Goal: Task Accomplishment & Management: Use online tool/utility

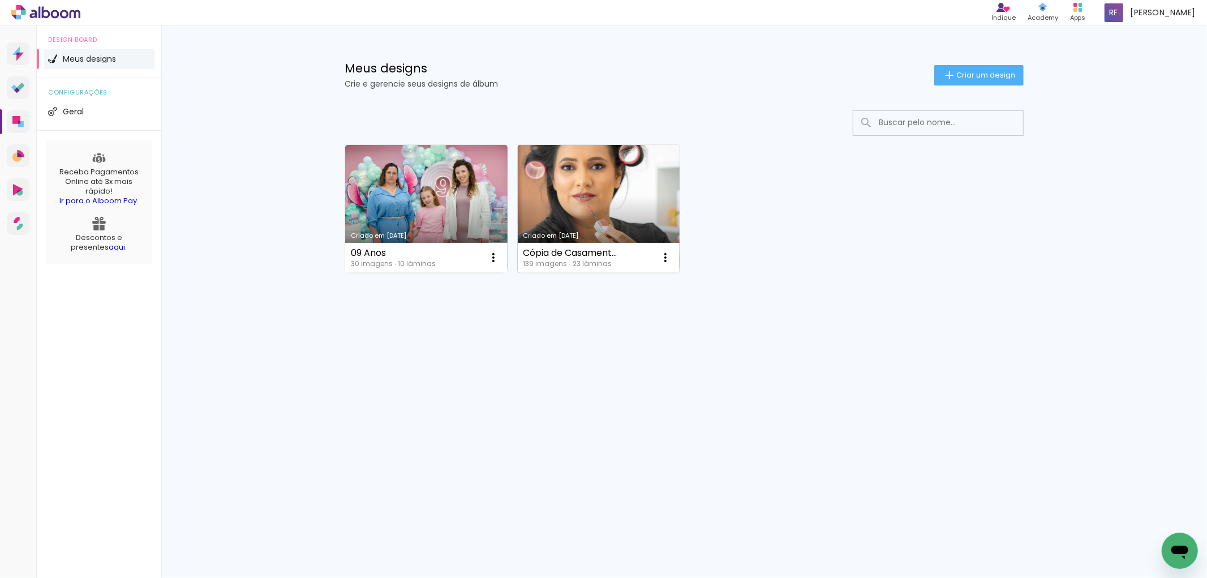
click at [562, 212] on link "Criado em [DATE]" at bounding box center [599, 209] width 162 height 128
click at [576, 209] on link "Criado em [DATE]" at bounding box center [599, 209] width 162 height 128
click at [617, 183] on link "Criado em [DATE]" at bounding box center [599, 209] width 162 height 128
click at [604, 197] on link "Criado em [DATE]" at bounding box center [599, 209] width 162 height 128
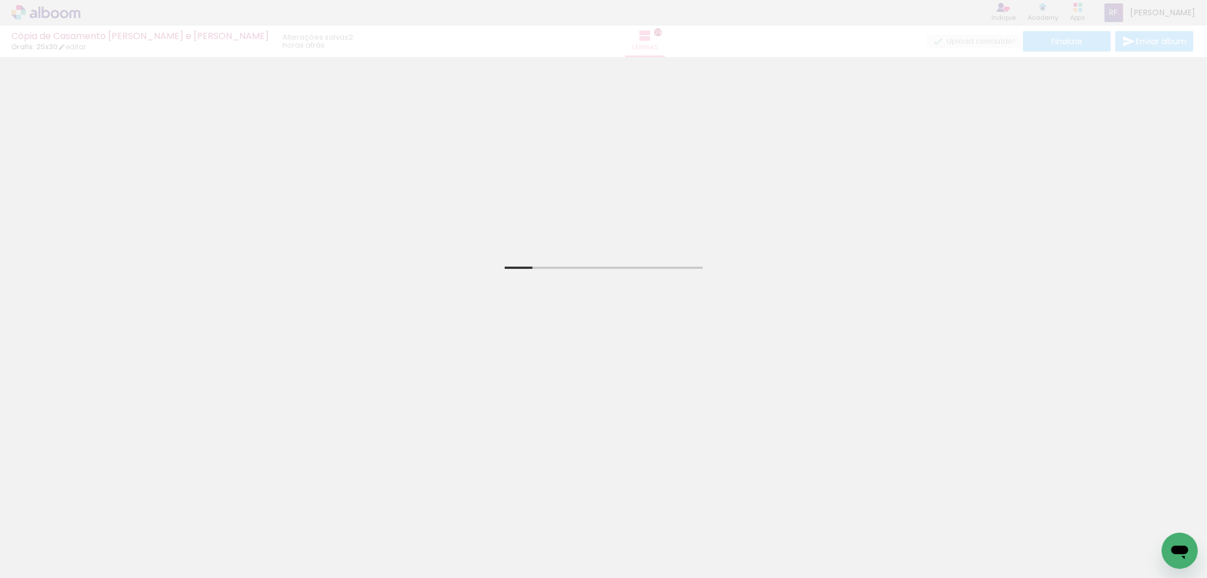
scroll to position [187, 0]
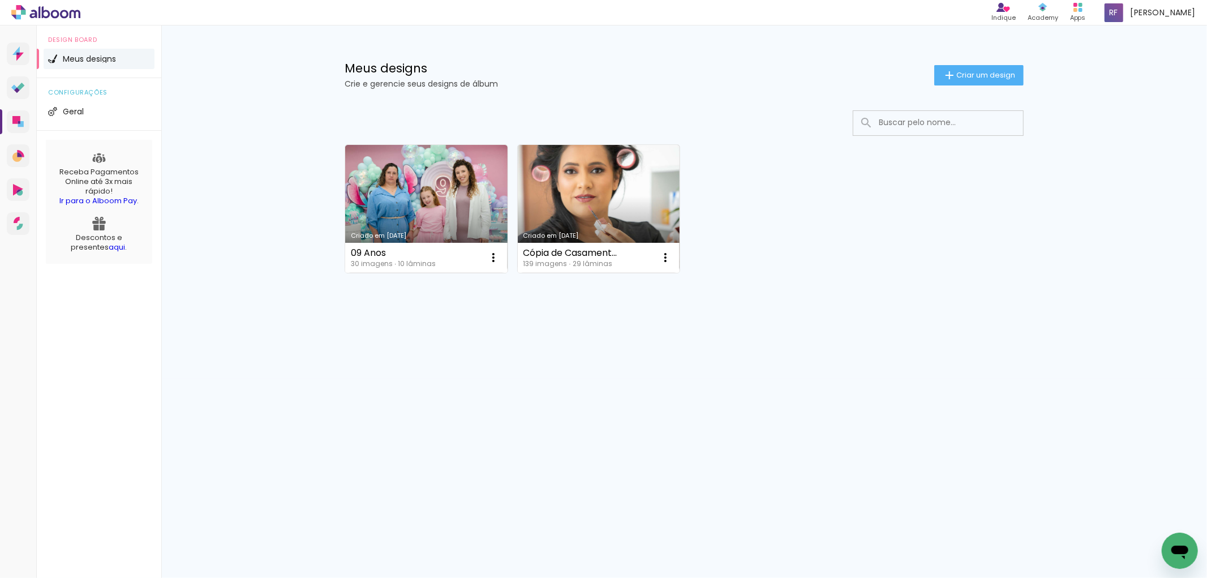
click at [608, 193] on link "Criado em [DATE]" at bounding box center [599, 209] width 162 height 128
